Goal: Transaction & Acquisition: Purchase product/service

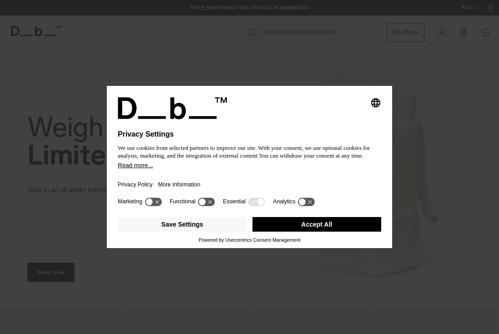
click at [211, 206] on icon at bounding box center [206, 201] width 17 height 9
click at [155, 203] on icon at bounding box center [153, 201] width 17 height 9
click at [212, 204] on icon at bounding box center [210, 201] width 7 height 7
click at [162, 201] on icon at bounding box center [153, 201] width 17 height 9
click at [218, 228] on button "Save Settings" at bounding box center [182, 224] width 129 height 15
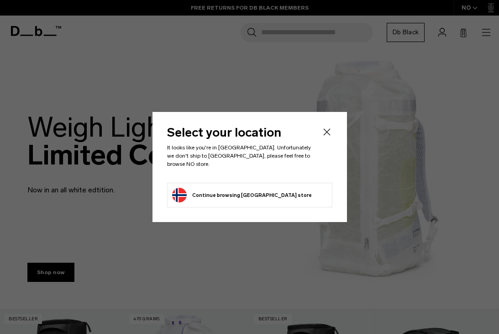
click at [267, 188] on button "Continue browsing Norway store Continue shopping in Norway" at bounding box center [242, 195] width 140 height 15
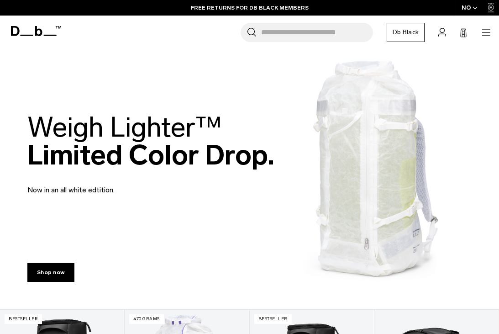
click at [472, 13] on div "NO" at bounding box center [470, 8] width 32 height 16
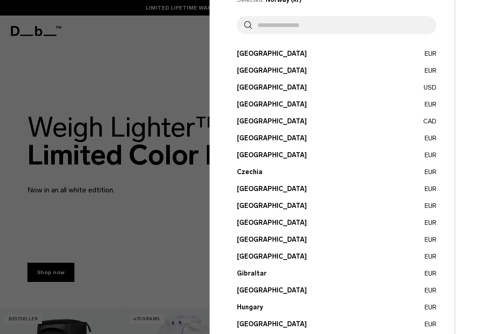
scroll to position [49, 0]
click at [268, 125] on button "Canada CAD" at bounding box center [337, 121] width 200 height 10
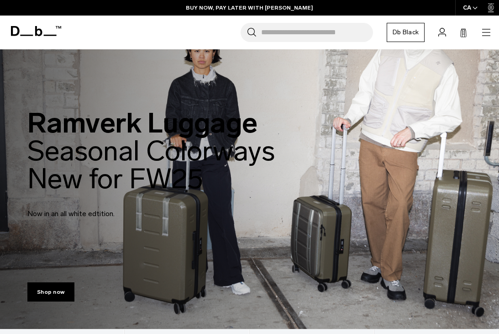
click at [486, 32] on icon "button" at bounding box center [487, 32] width 8 height 0
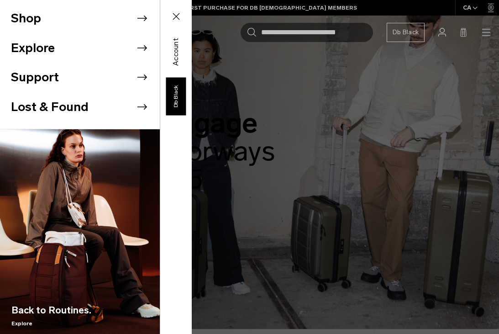
click at [51, 20] on li "Shop" at bounding box center [85, 19] width 149 height 30
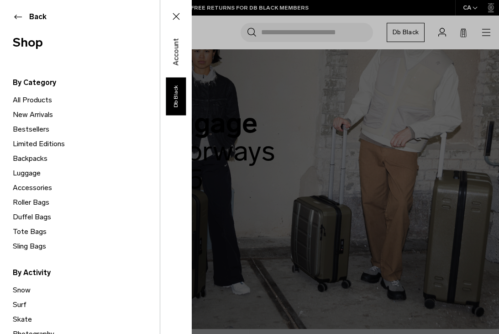
click at [35, 117] on link "New Arrivals" at bounding box center [86, 114] width 147 height 15
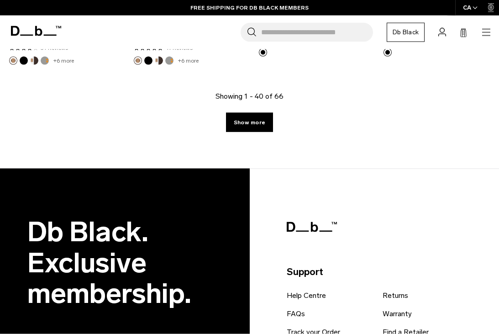
scroll to position [2395, 0]
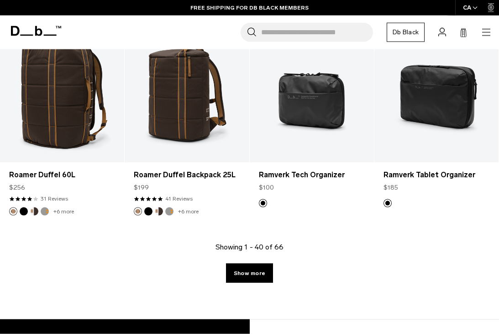
click at [252, 276] on link "Show more" at bounding box center [249, 273] width 47 height 19
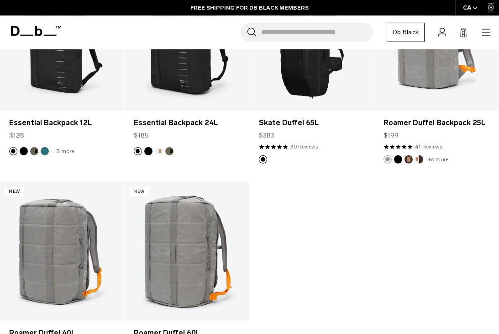
scroll to position [3548, 0]
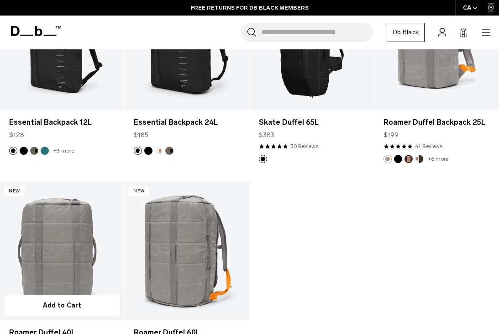
click at [78, 249] on link "Roamer Duffel 40L" at bounding box center [62, 251] width 124 height 138
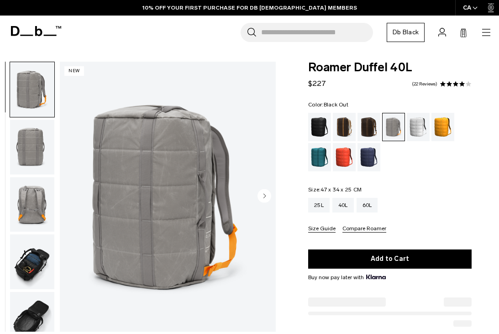
click at [318, 128] on div "Black Out" at bounding box center [319, 127] width 23 height 28
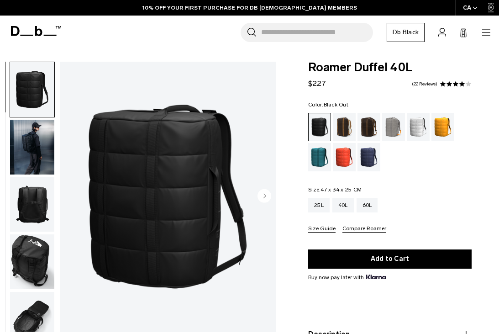
click at [211, 232] on img "1 / 9" at bounding box center [168, 197] width 216 height 270
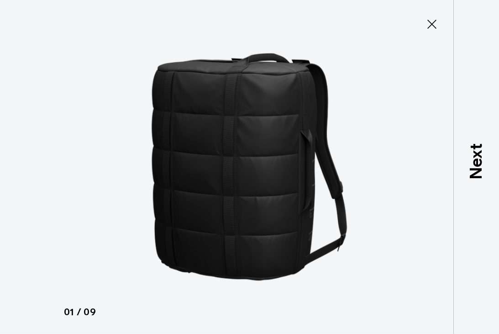
click at [480, 176] on p "Next" at bounding box center [476, 161] width 25 height 36
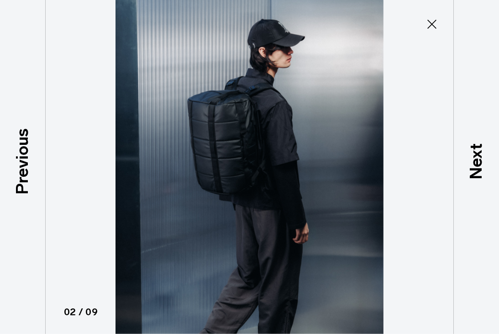
click at [481, 179] on p "Next" at bounding box center [476, 161] width 25 height 36
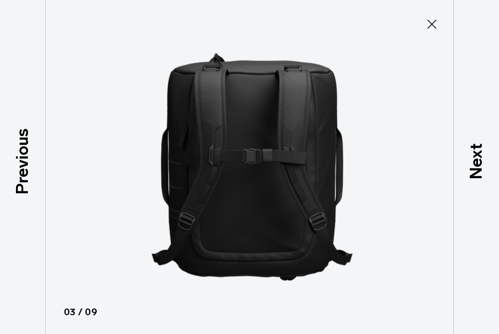
click at [479, 180] on p "Next" at bounding box center [476, 161] width 25 height 36
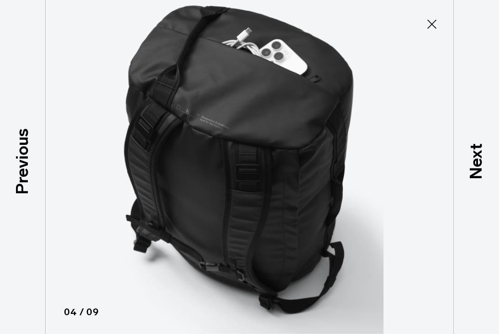
click at [483, 168] on p "Next" at bounding box center [476, 161] width 25 height 36
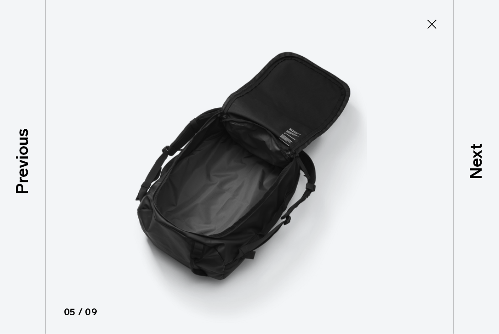
click at [482, 175] on p "Next" at bounding box center [476, 161] width 25 height 36
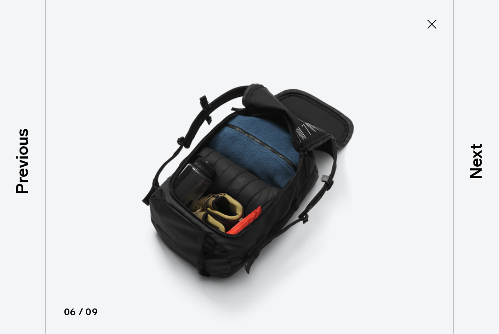
click at [484, 180] on p "Next" at bounding box center [476, 161] width 25 height 36
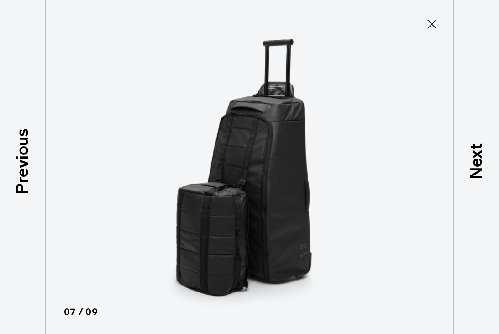
click at [483, 176] on p "Next" at bounding box center [476, 161] width 25 height 36
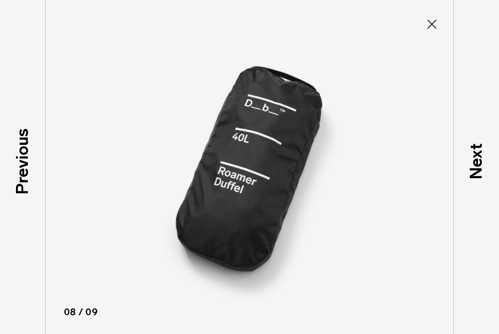
click at [480, 176] on p "Next" at bounding box center [476, 161] width 25 height 36
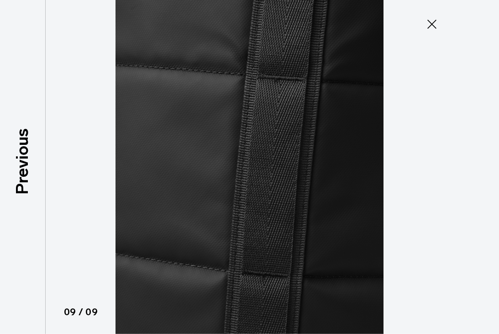
click at [481, 182] on div at bounding box center [249, 167] width 499 height 334
click at [18, 253] on div "Previous" at bounding box center [23, 167] width 46 height 334
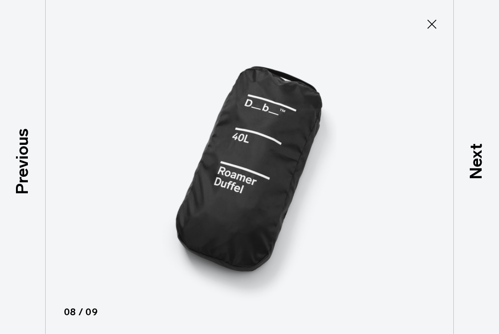
click at [39, 232] on div "Previous" at bounding box center [23, 167] width 46 height 334
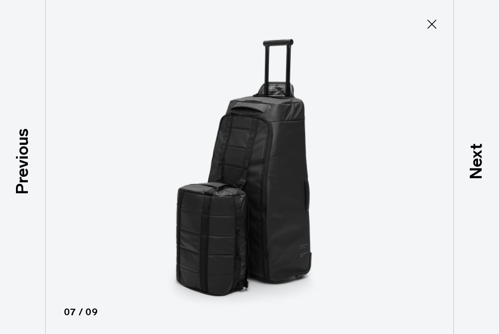
click at [32, 259] on div "Previous" at bounding box center [23, 167] width 46 height 334
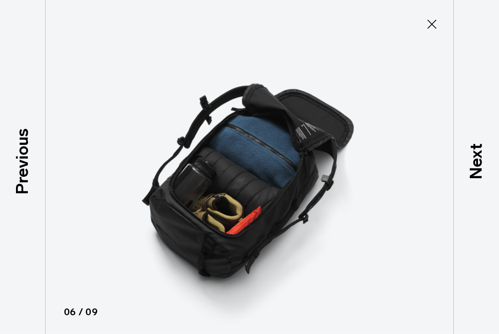
click at [28, 265] on div "Previous" at bounding box center [23, 167] width 46 height 334
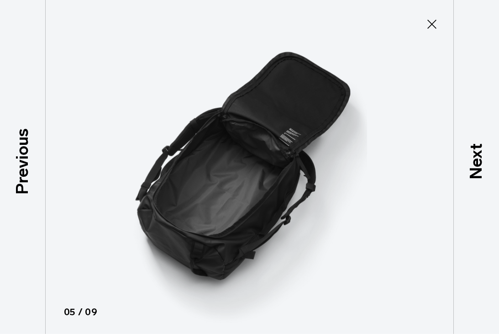
click at [29, 271] on div "Previous" at bounding box center [23, 167] width 46 height 334
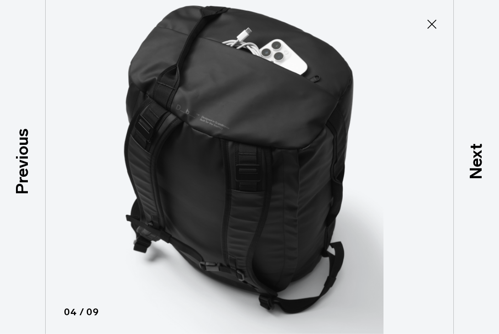
click at [428, 19] on icon at bounding box center [432, 24] width 15 height 15
